Goal: Check status: Check status

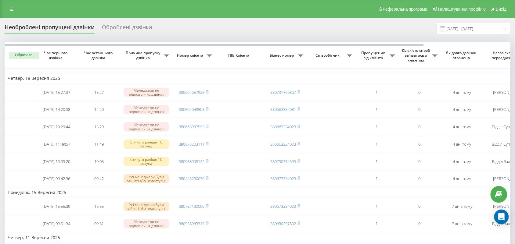
click at [125, 30] on div "Оброблені дзвінки" at bounding box center [127, 28] width 50 height 9
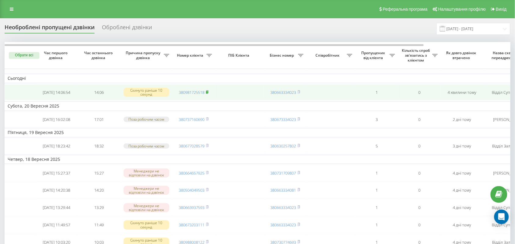
click at [208, 94] on rect at bounding box center [207, 92] width 2 height 3
